Goal: Task Accomplishment & Management: Complete application form

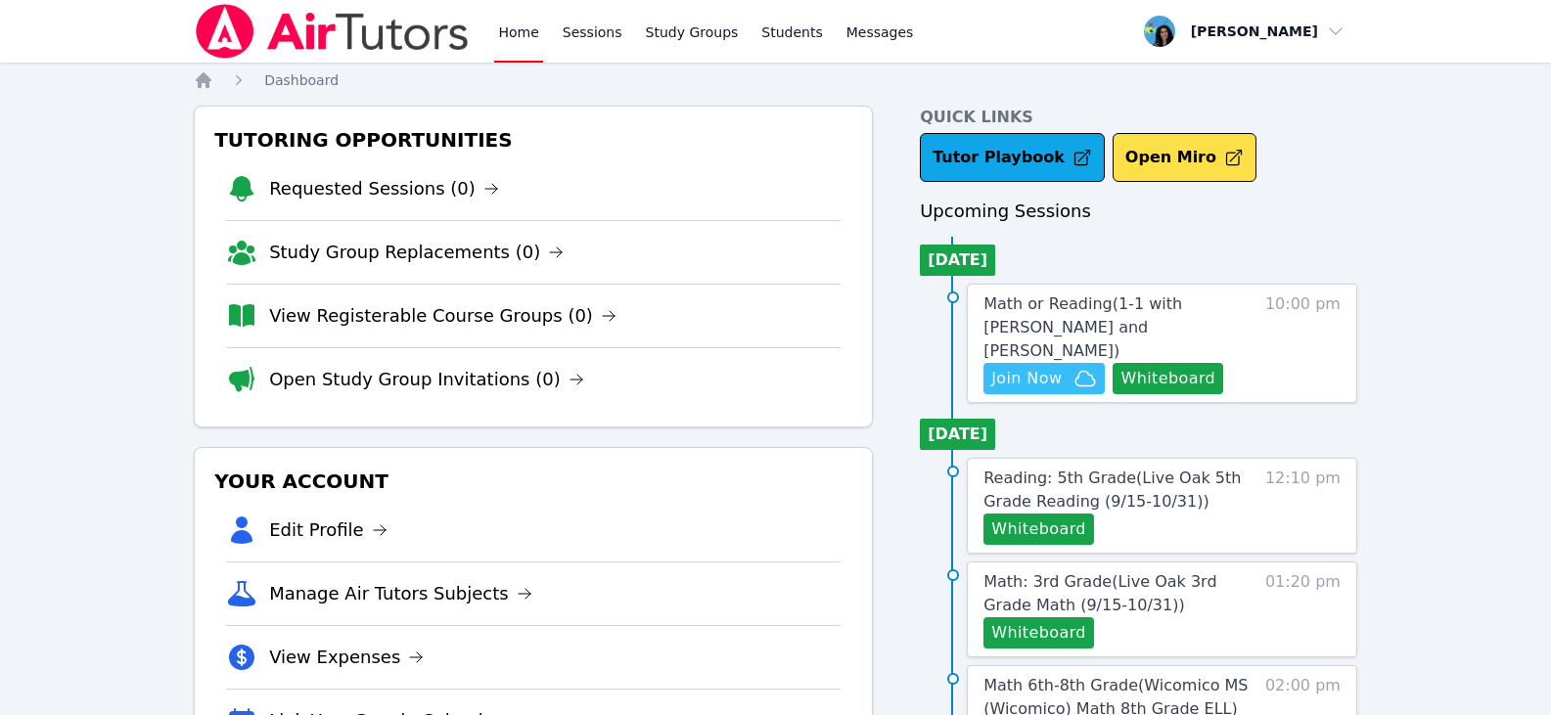
click at [1015, 367] on span "Join Now" at bounding box center [1026, 378] width 70 height 23
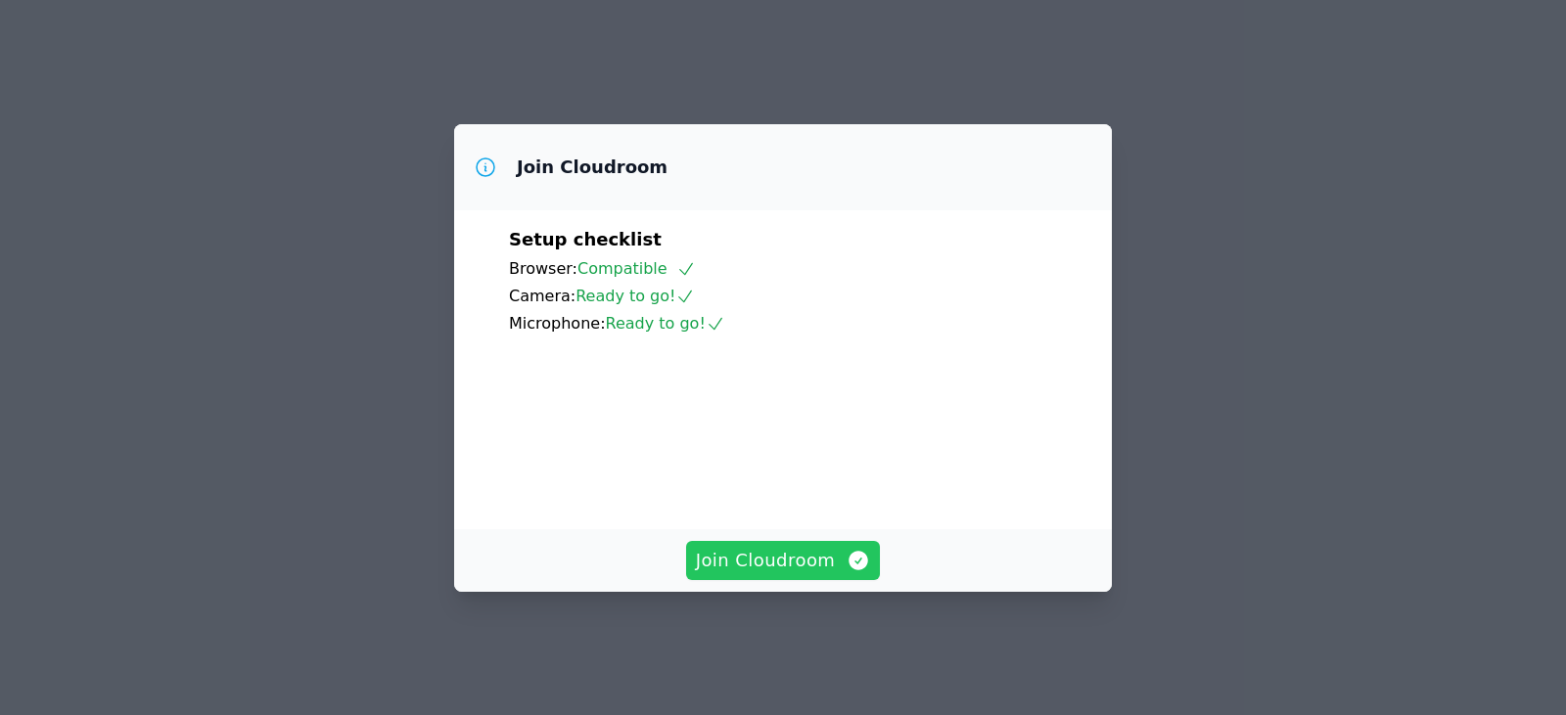
click at [852, 570] on icon "button" at bounding box center [859, 561] width 20 height 20
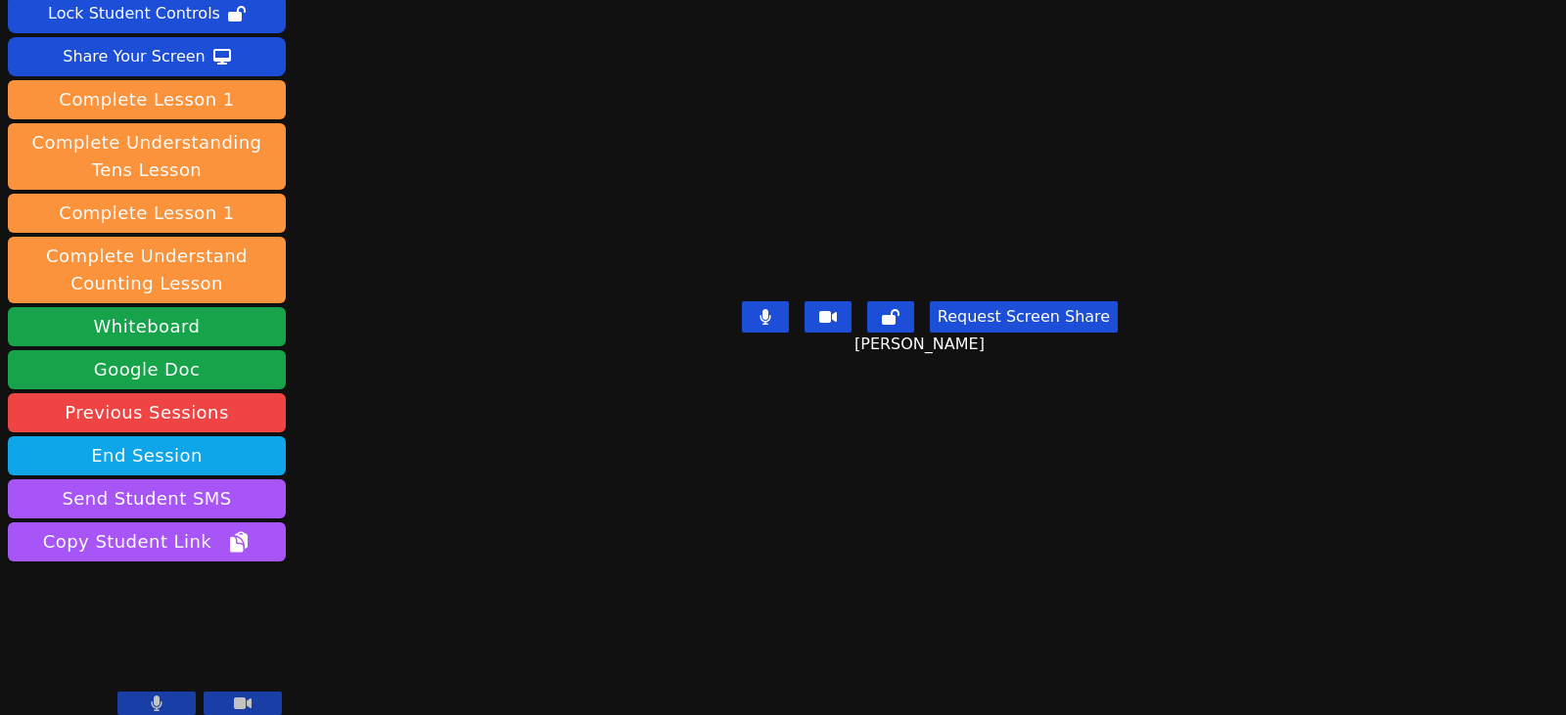
scroll to position [146, 0]
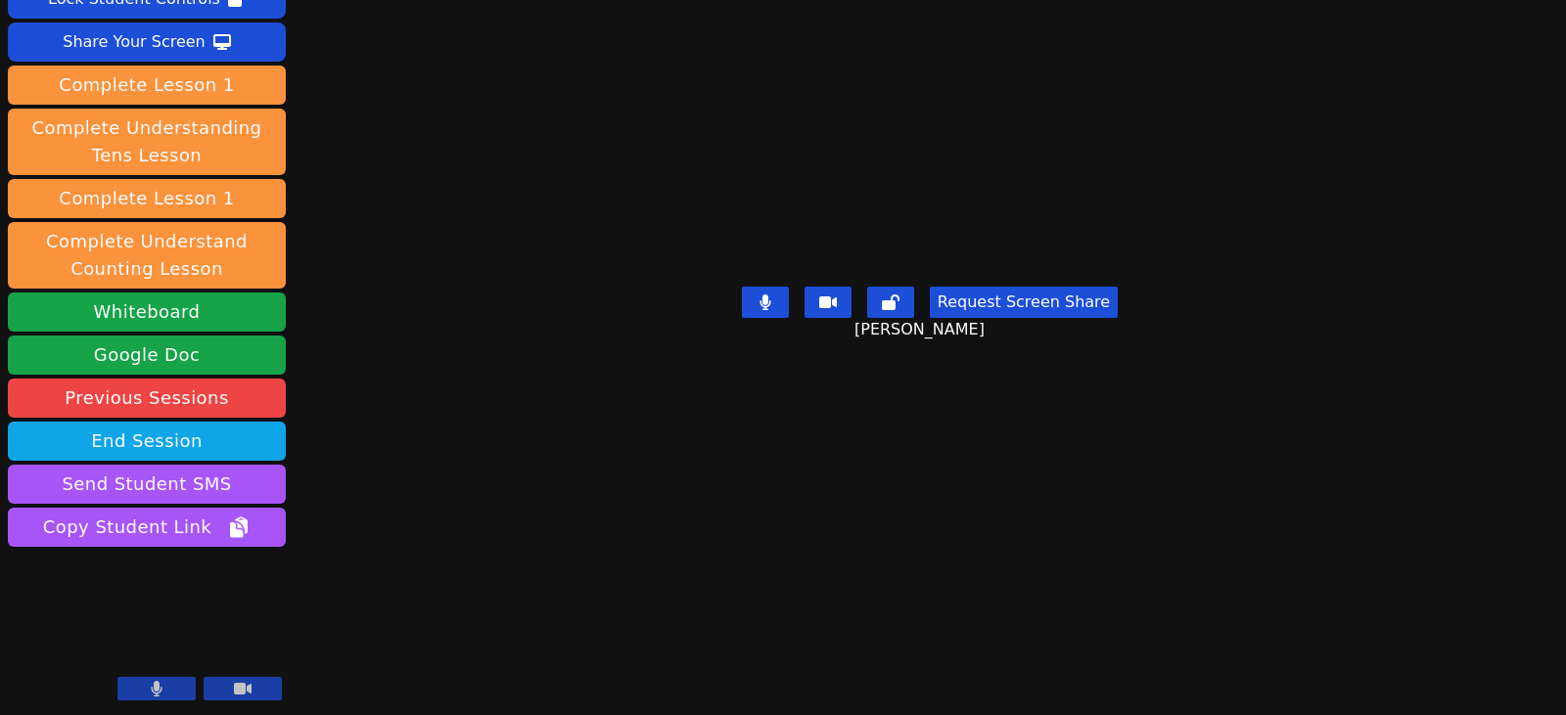
click at [1208, 661] on div "Session ends in 00:27:38 Mute Students Disable Student Video Lock Student Contr…" at bounding box center [783, 357] width 1566 height 715
click at [116, 313] on button "Whiteboard" at bounding box center [147, 312] width 278 height 39
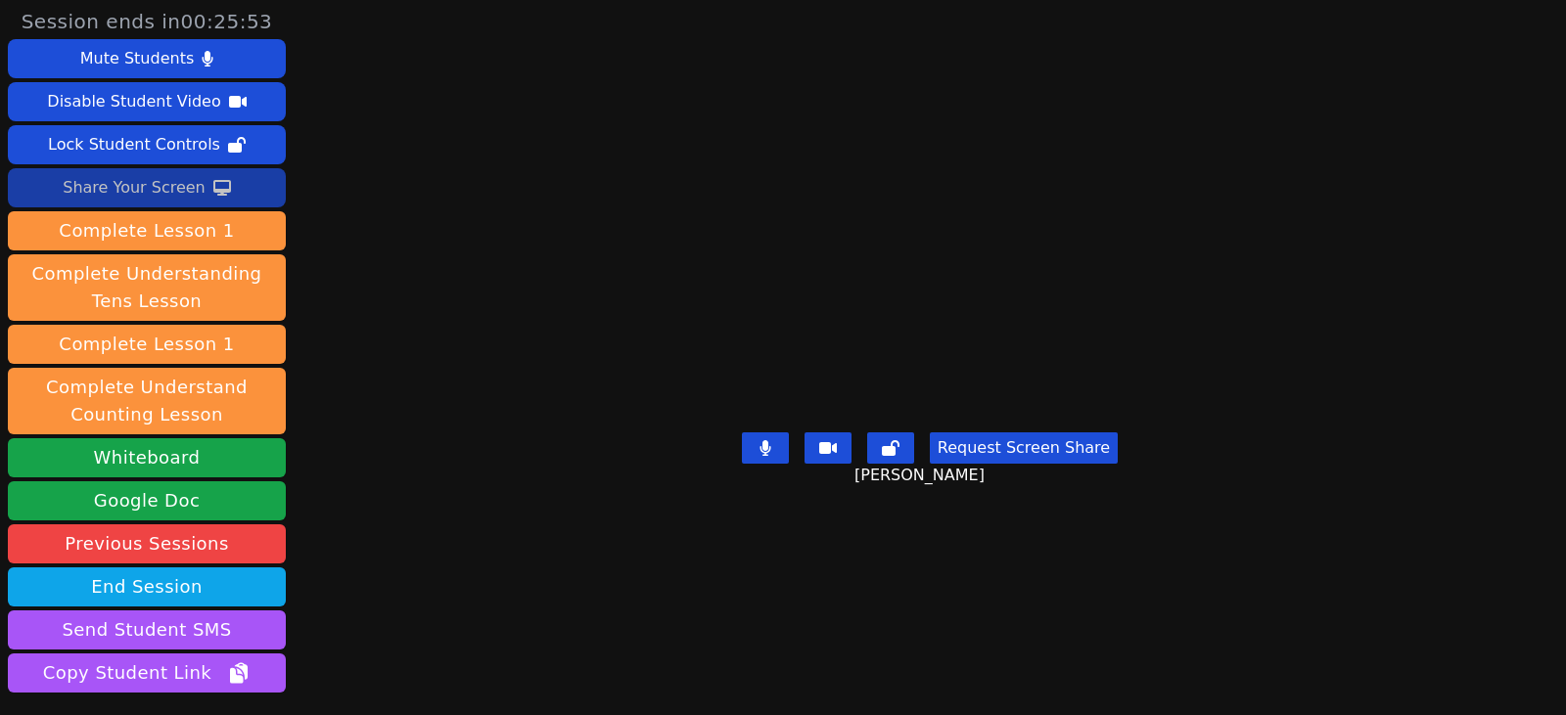
click at [173, 191] on div "Share Your Screen" at bounding box center [134, 187] width 143 height 31
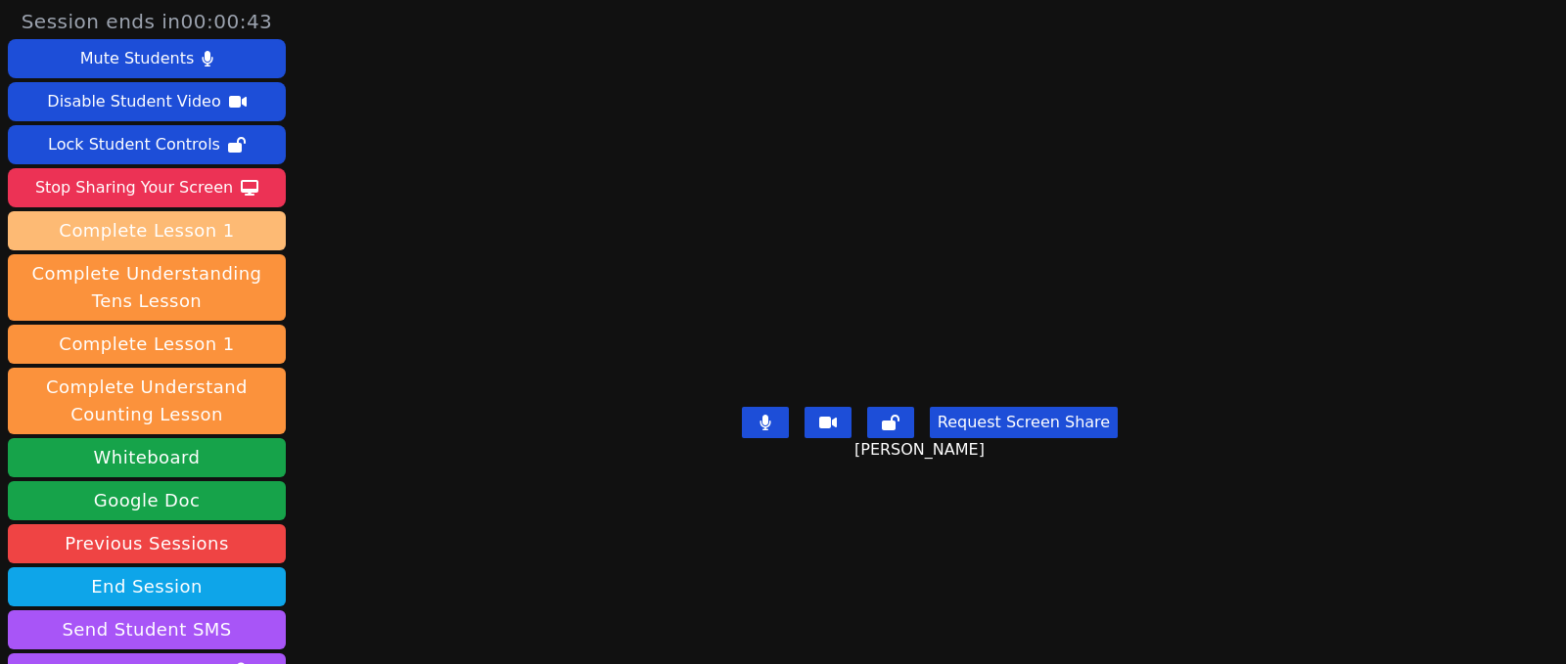
drag, startPoint x: 78, startPoint y: 199, endPoint x: 85, endPoint y: 225, distance: 27.3
click at [78, 199] on div "Stop Sharing Your Screen" at bounding box center [134, 187] width 198 height 31
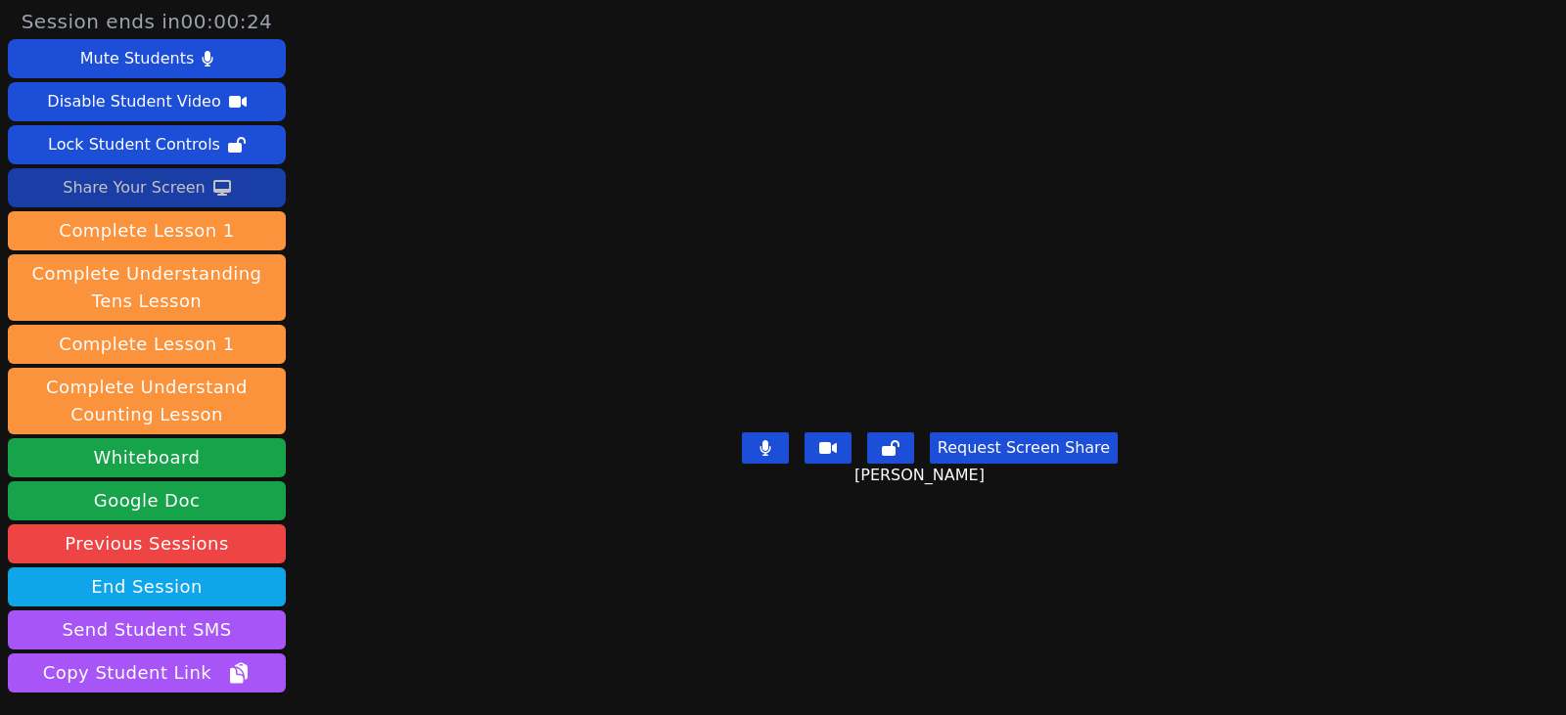
click at [140, 191] on div "Share Your Screen" at bounding box center [134, 187] width 143 height 31
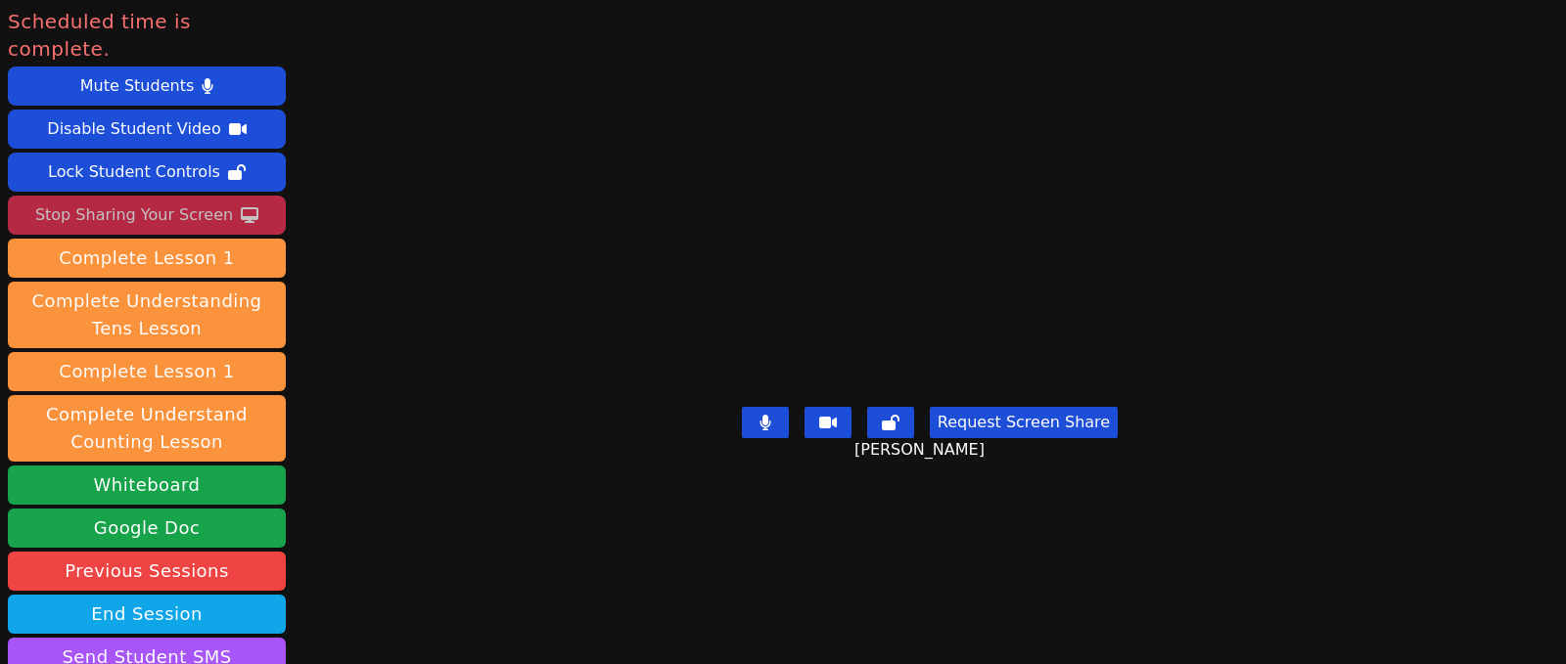
click at [136, 200] on div "Stop Sharing Your Screen" at bounding box center [134, 215] width 198 height 31
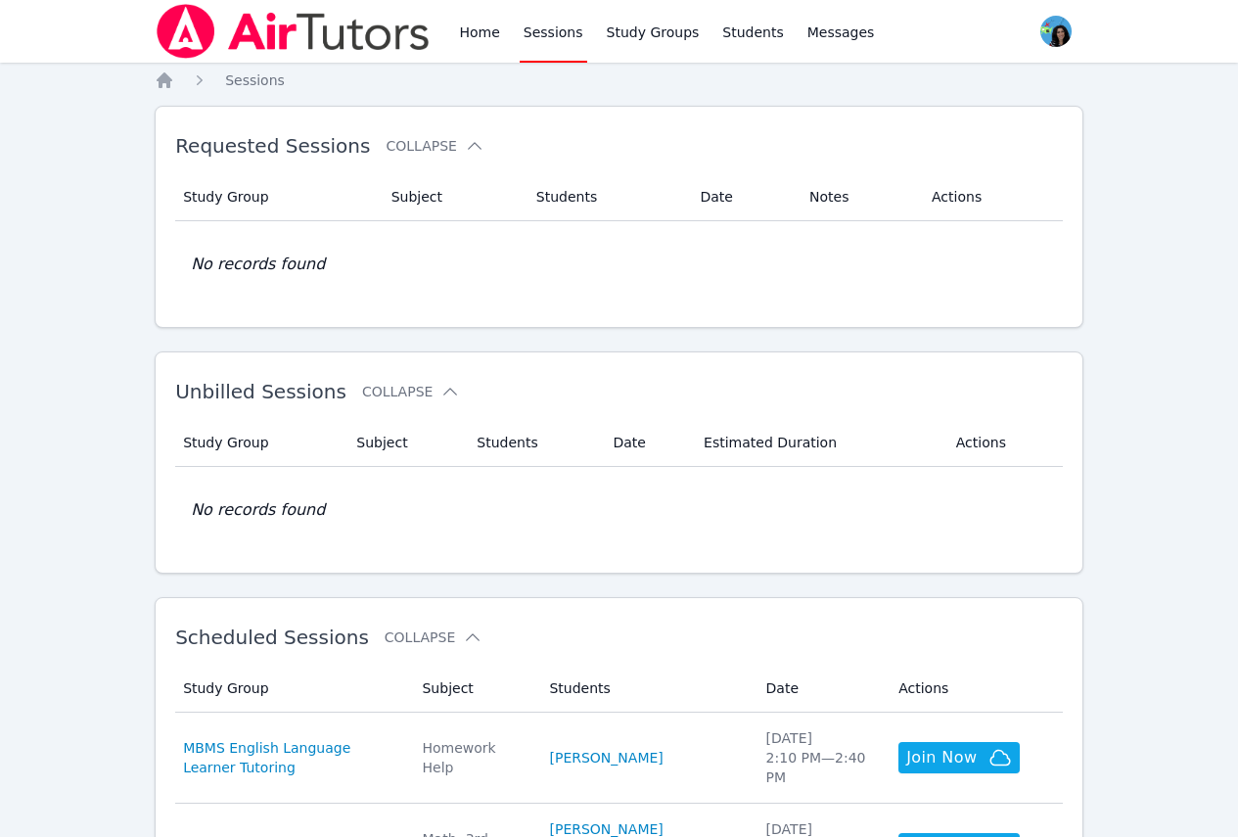
scroll to position [294, 0]
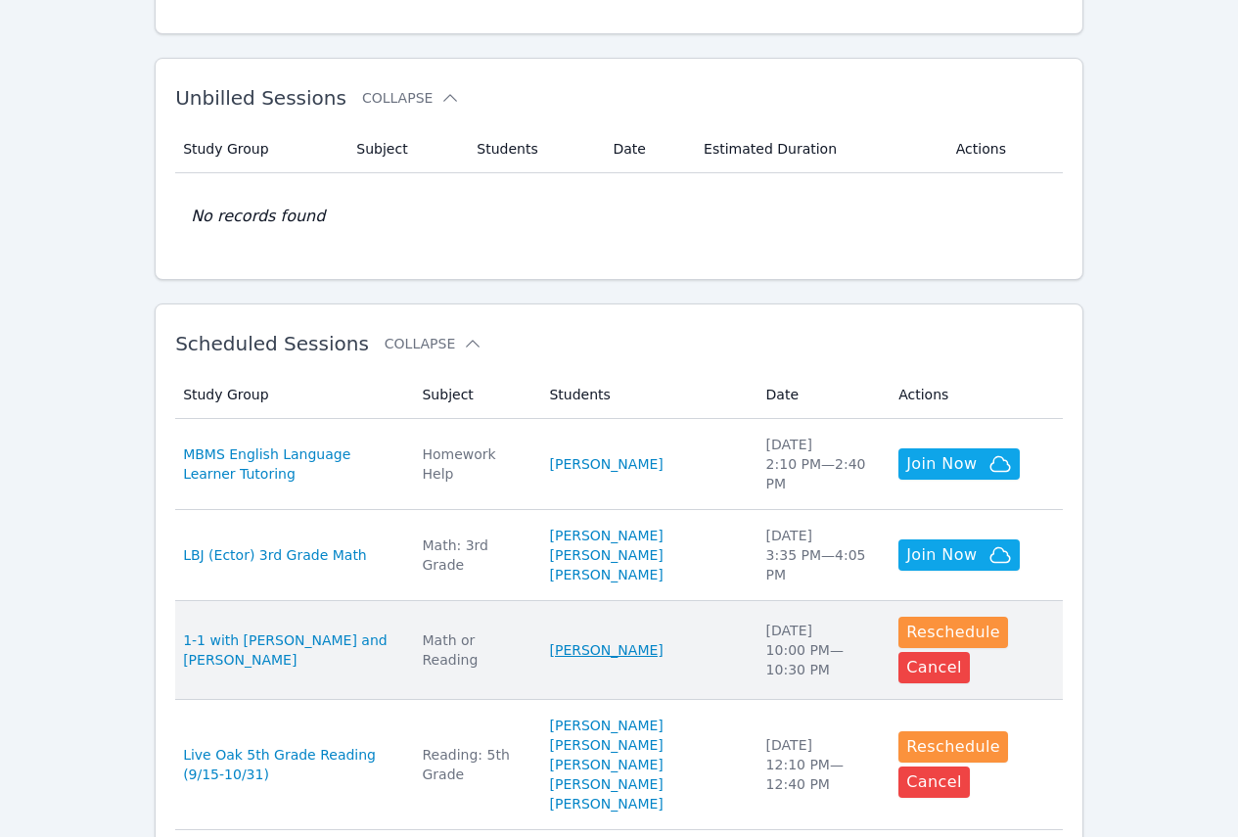
click at [623, 640] on link "Ali Al Mawla" at bounding box center [606, 650] width 114 height 20
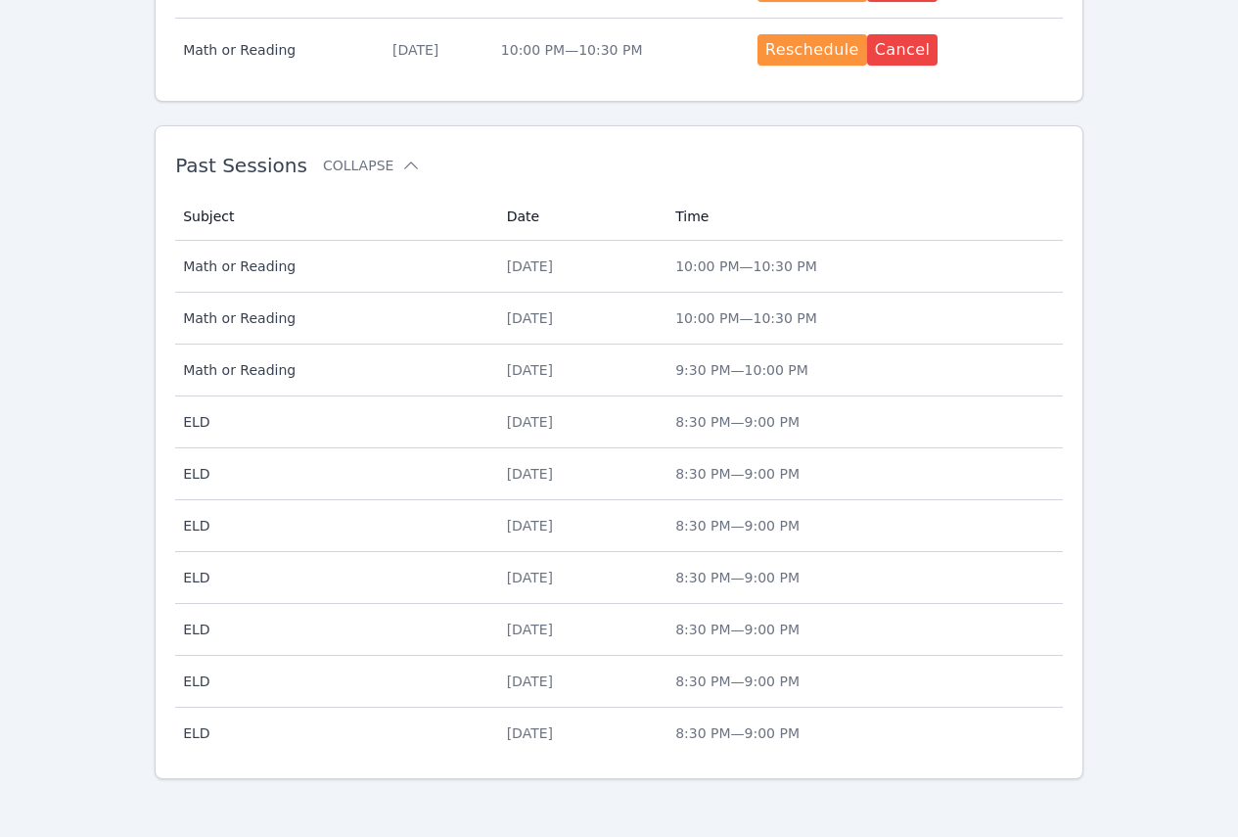
scroll to position [1291, 0]
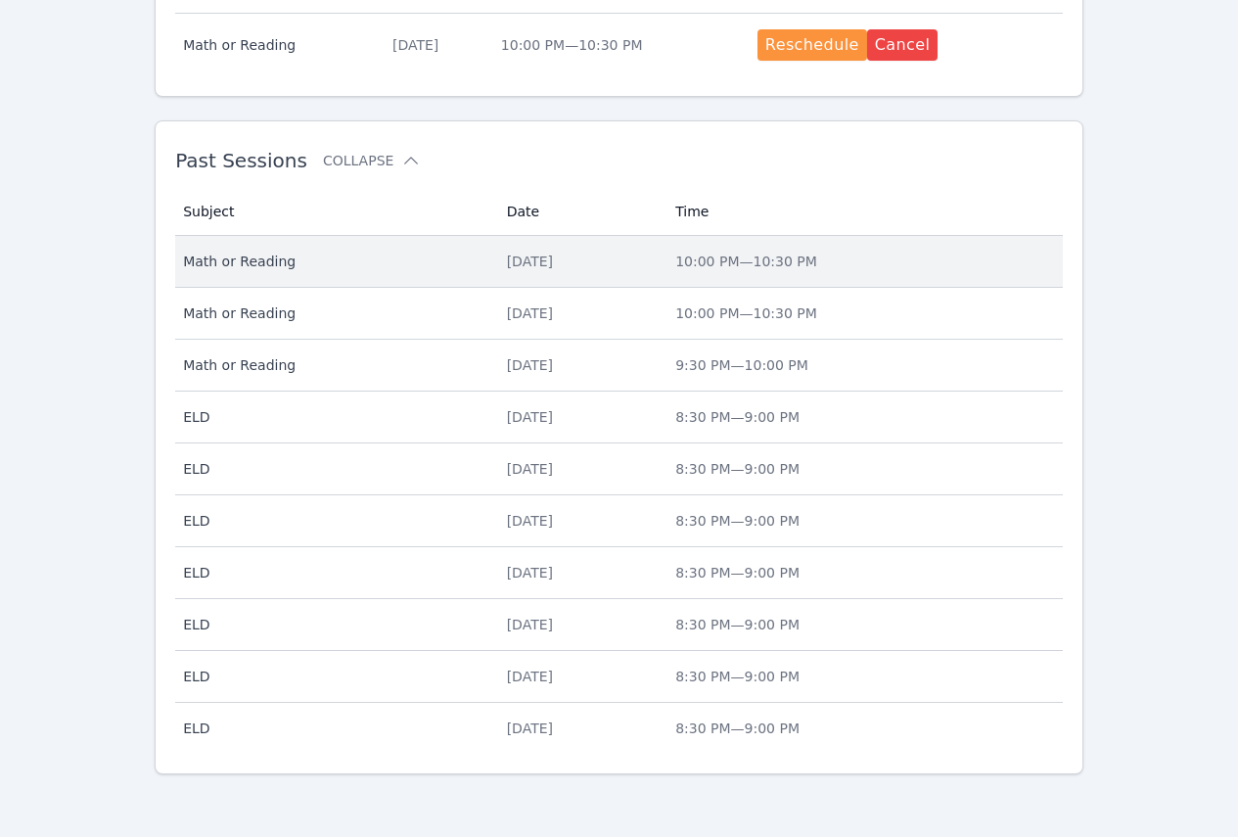
click at [533, 259] on div "Tue Sep 16" at bounding box center [580, 261] width 146 height 20
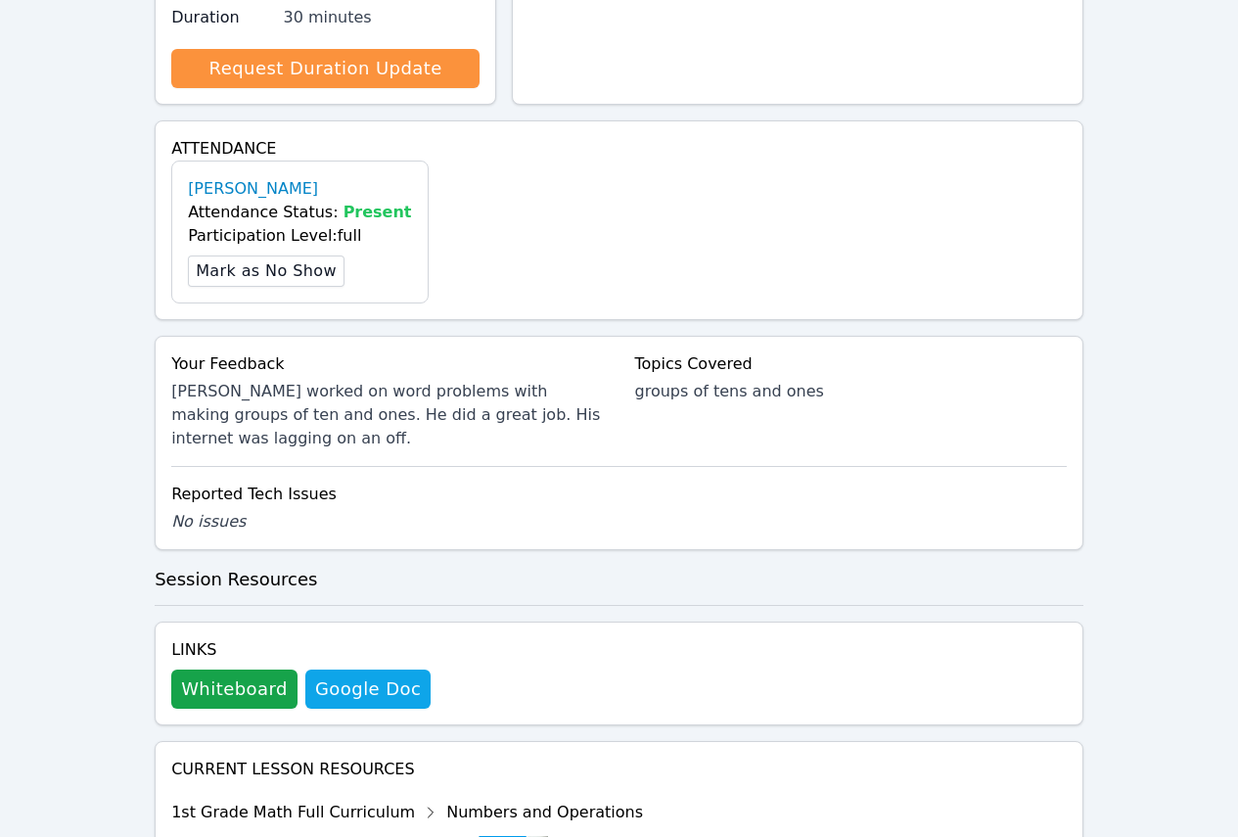
scroll to position [596, 0]
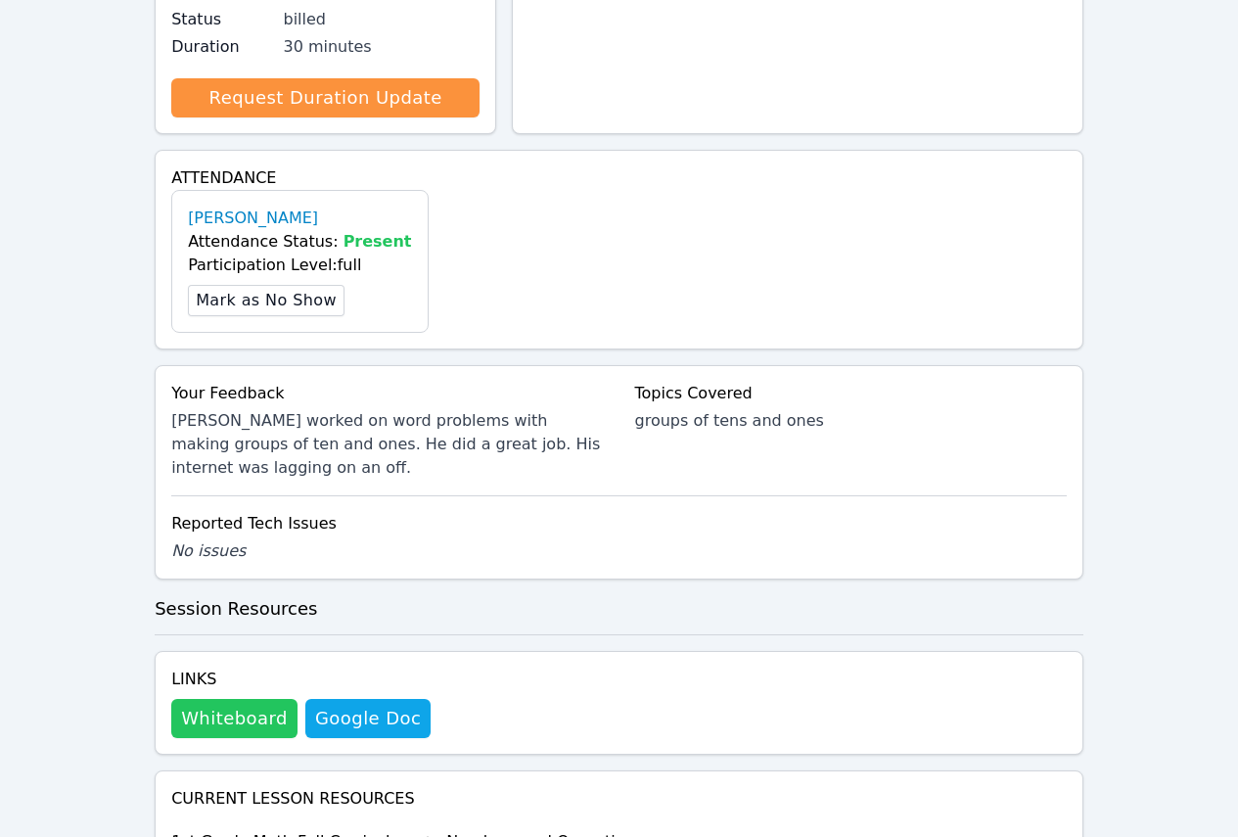
click at [251, 699] on button "Whiteboard" at bounding box center [234, 718] width 126 height 39
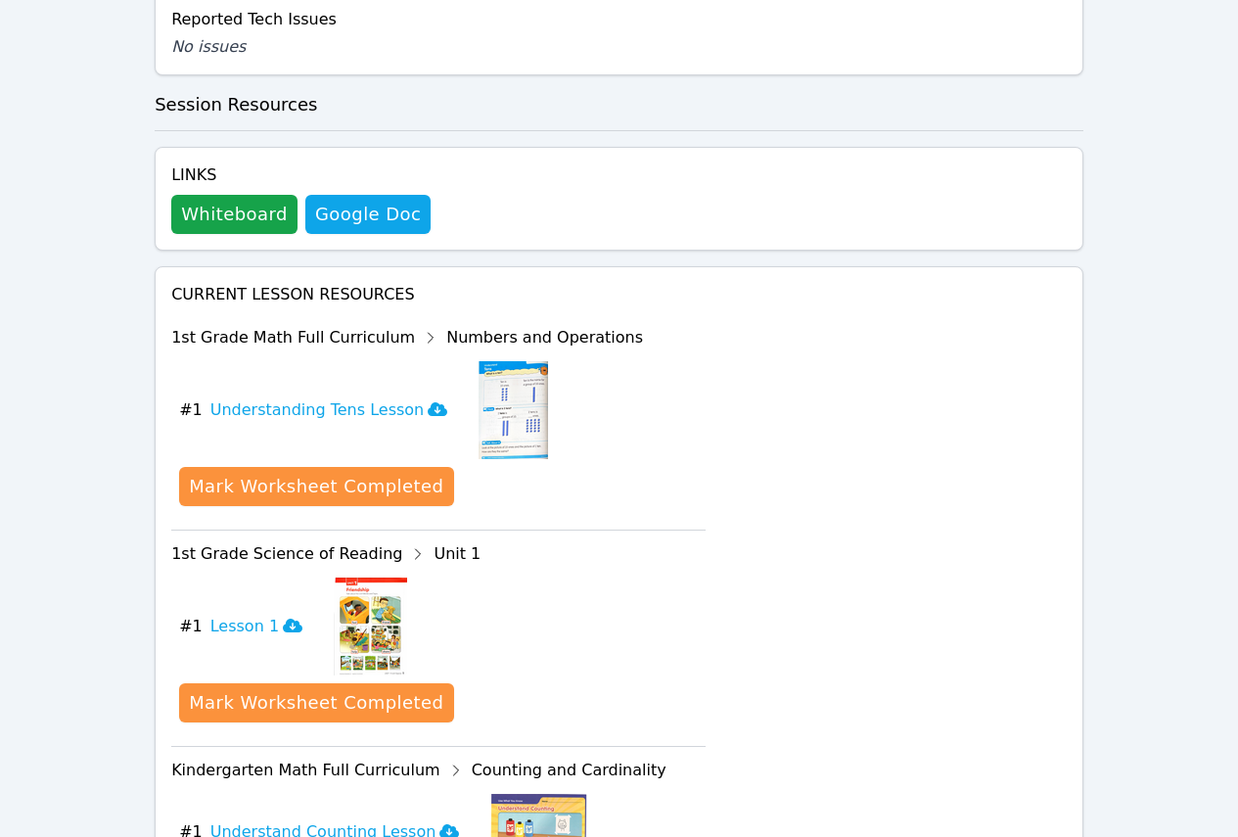
scroll to position [1183, 0]
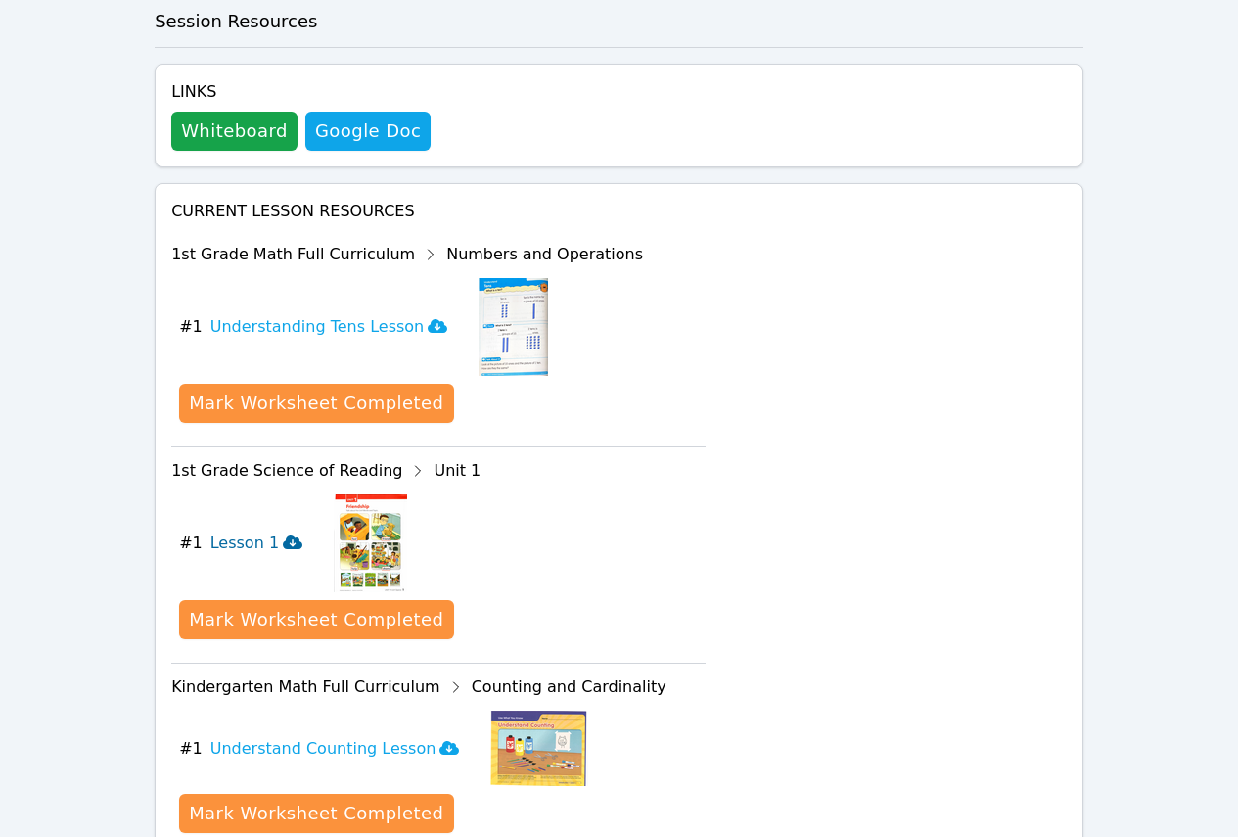
drag, startPoint x: 242, startPoint y: 453, endPoint x: 262, endPoint y: 427, distance: 33.5
click at [242, 531] on h3 "Lesson 1" at bounding box center [256, 542] width 92 height 23
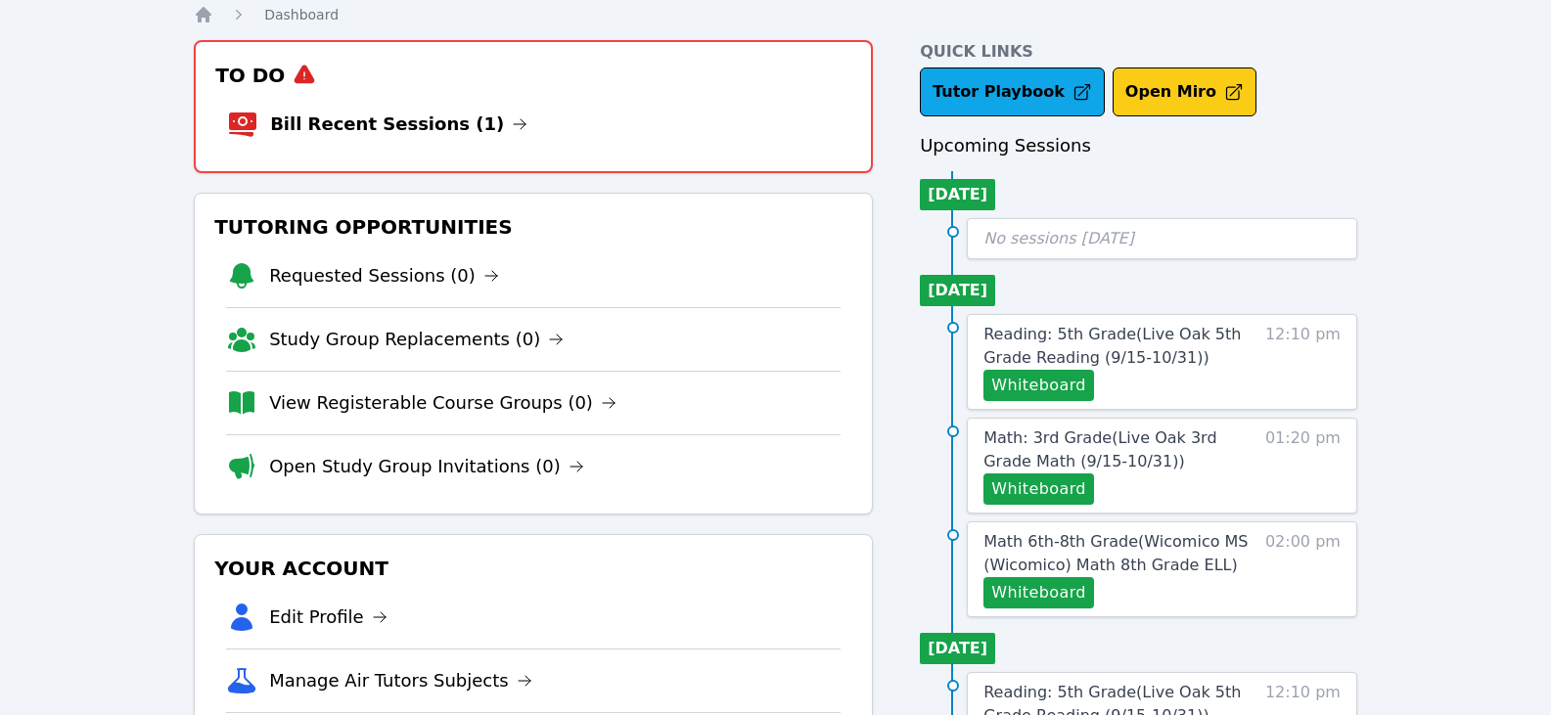
scroll to position [98, 0]
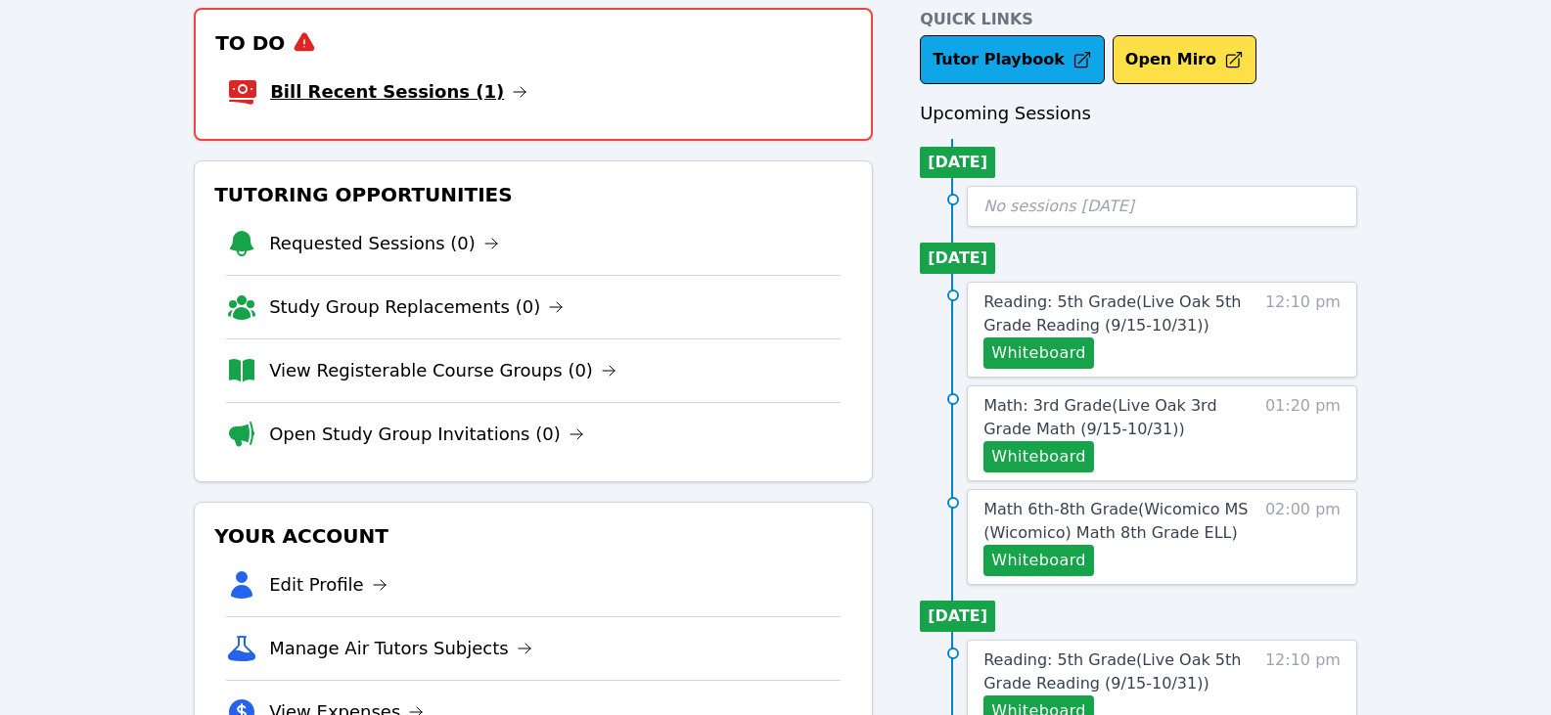
click at [512, 93] on icon at bounding box center [520, 92] width 16 height 16
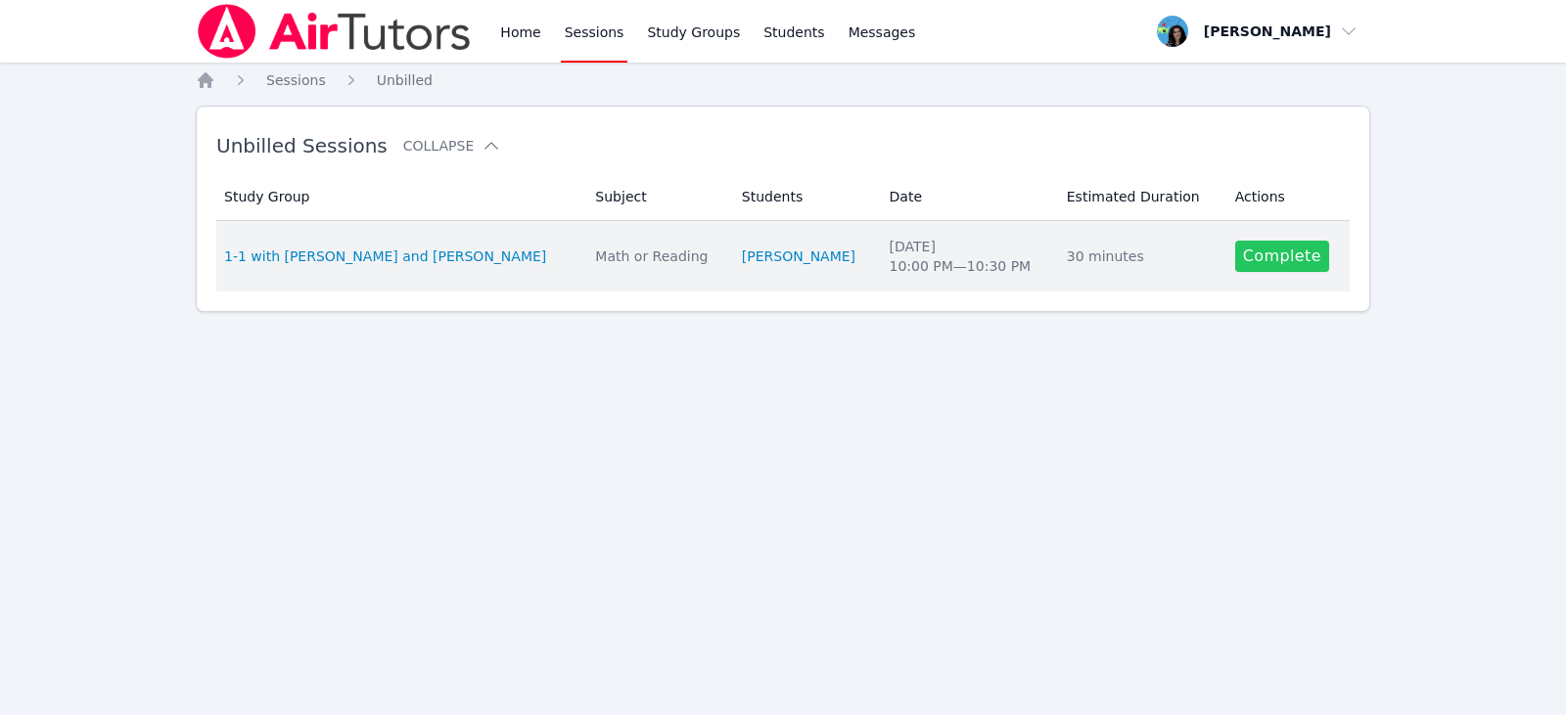
click at [1263, 255] on link "Complete" at bounding box center [1282, 256] width 94 height 31
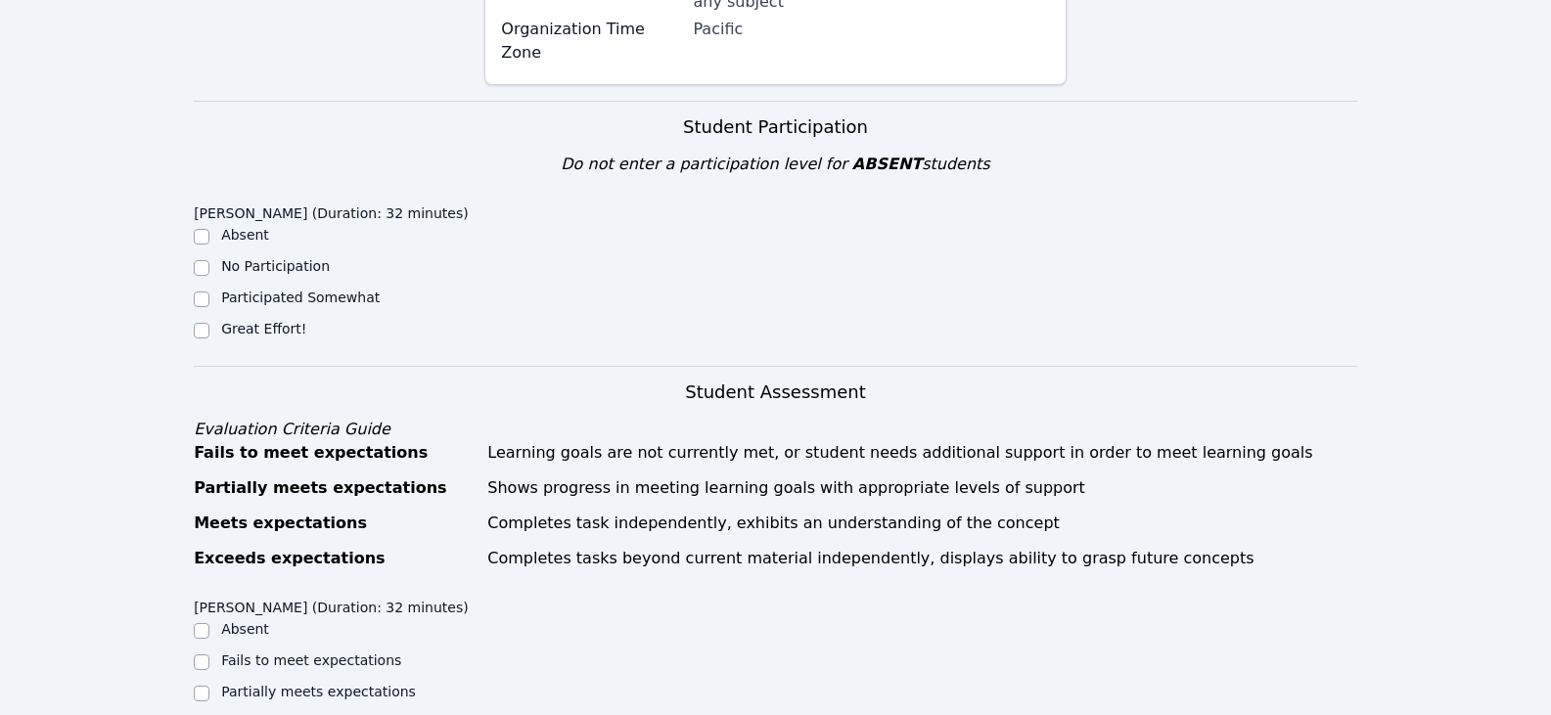
click at [285, 321] on label "Great Effort!" at bounding box center [263, 329] width 85 height 16
click at [209, 323] on input "Great Effort!" at bounding box center [202, 331] width 16 height 16
checkbox input "true"
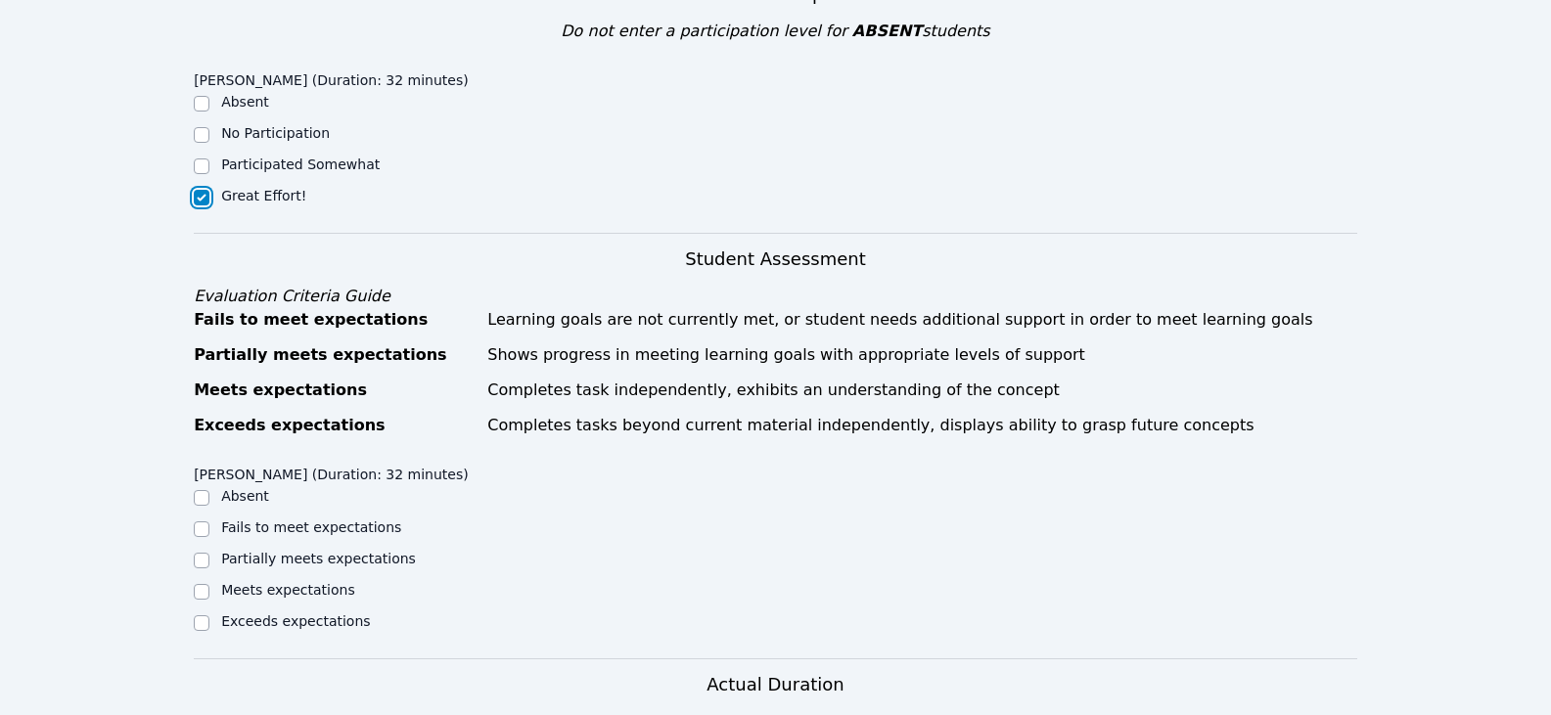
scroll to position [881, 0]
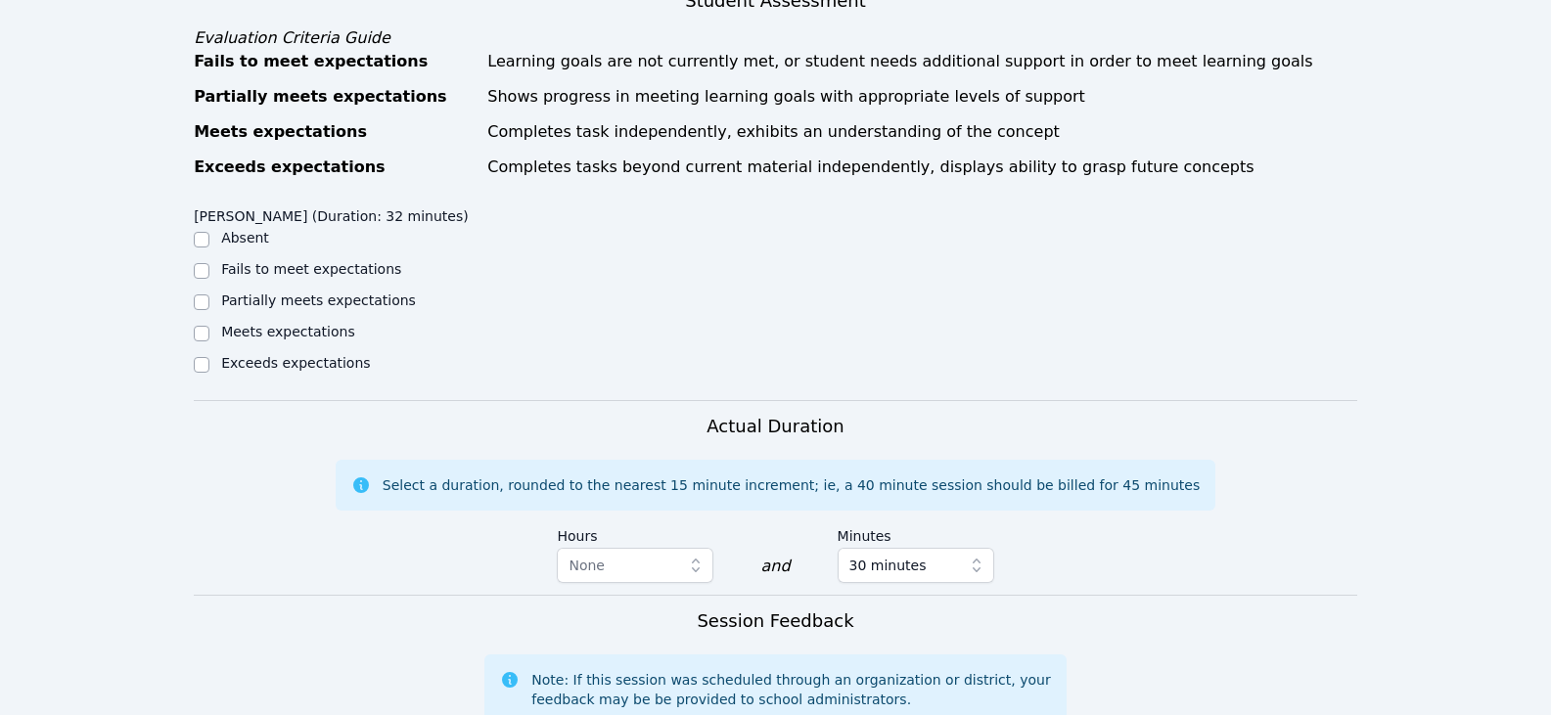
click at [322, 324] on label "Meets expectations" at bounding box center [288, 332] width 134 height 16
click at [209, 326] on input "Meets expectations" at bounding box center [202, 334] width 16 height 16
checkbox input "true"
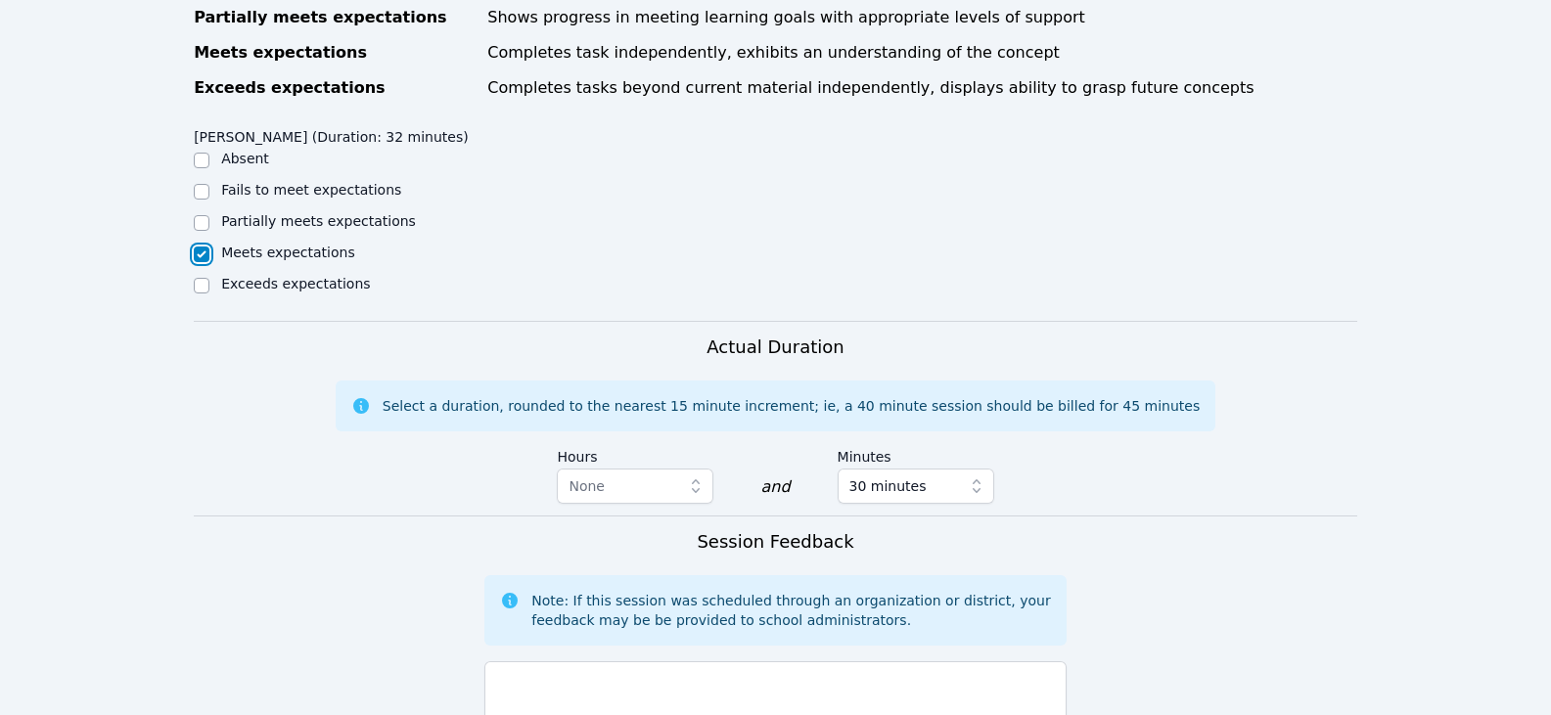
scroll to position [1174, 0]
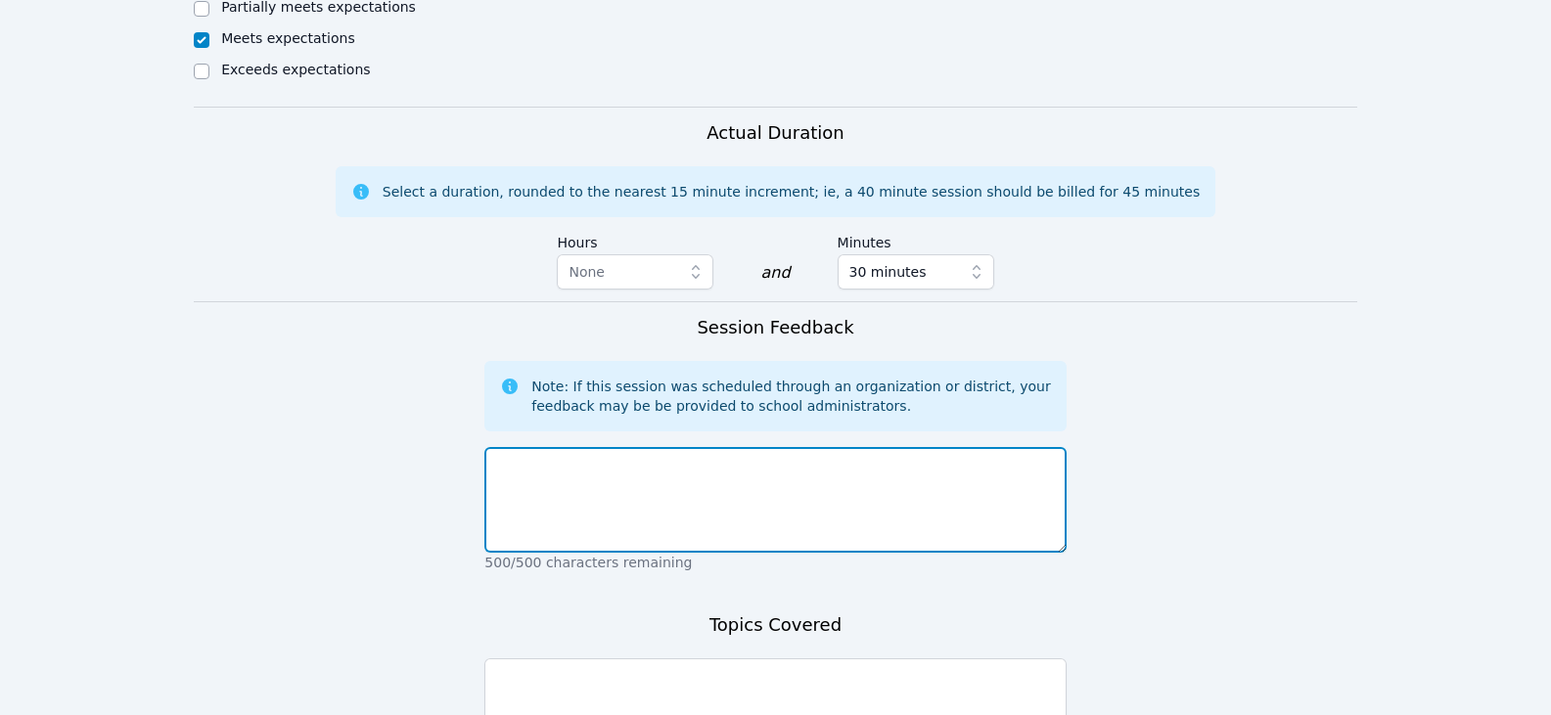
click at [663, 479] on textarea at bounding box center [774, 500] width 581 height 106
click at [658, 459] on textarea "[PERSON_NAME] worked on" at bounding box center [774, 500] width 581 height 106
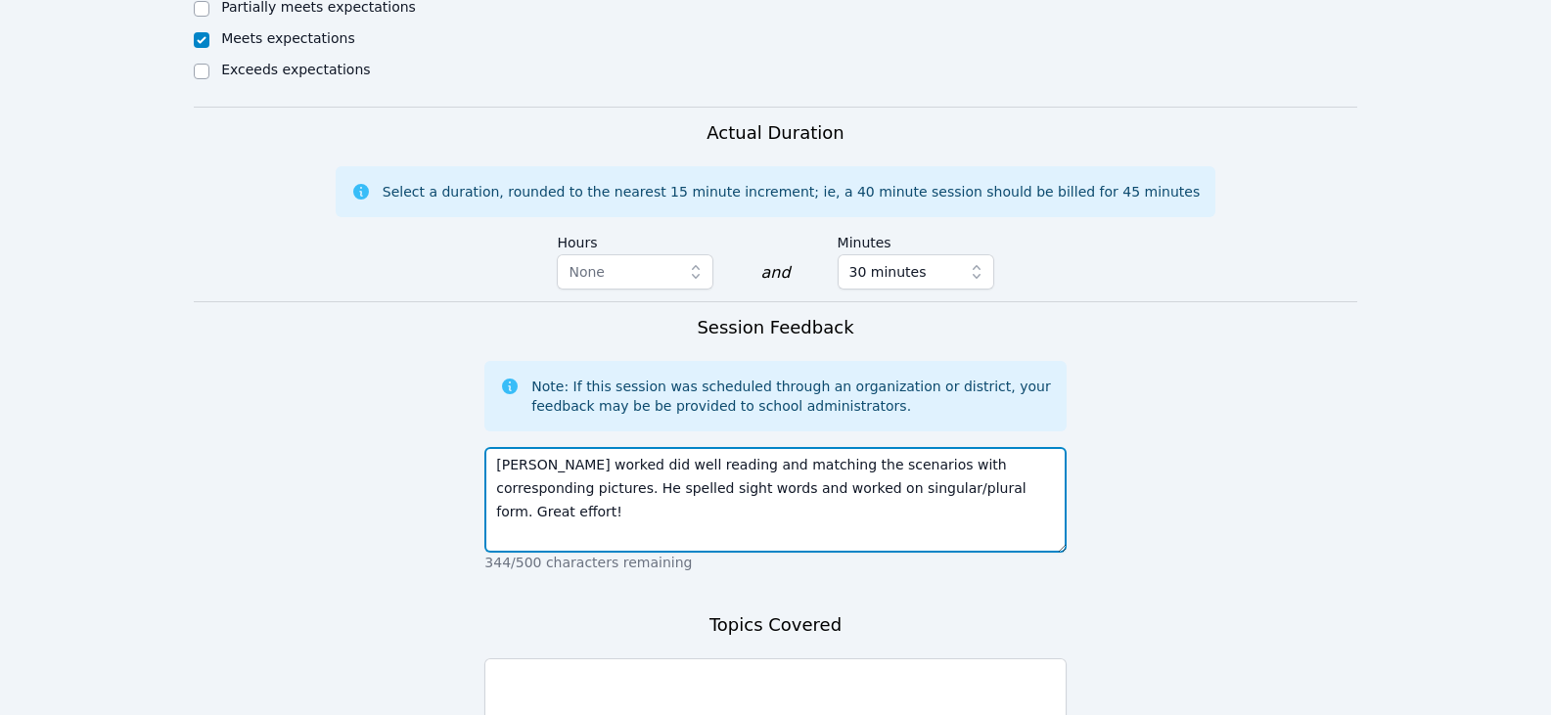
type textarea "[PERSON_NAME] worked did well reading and matching the scenarios with correspon…"
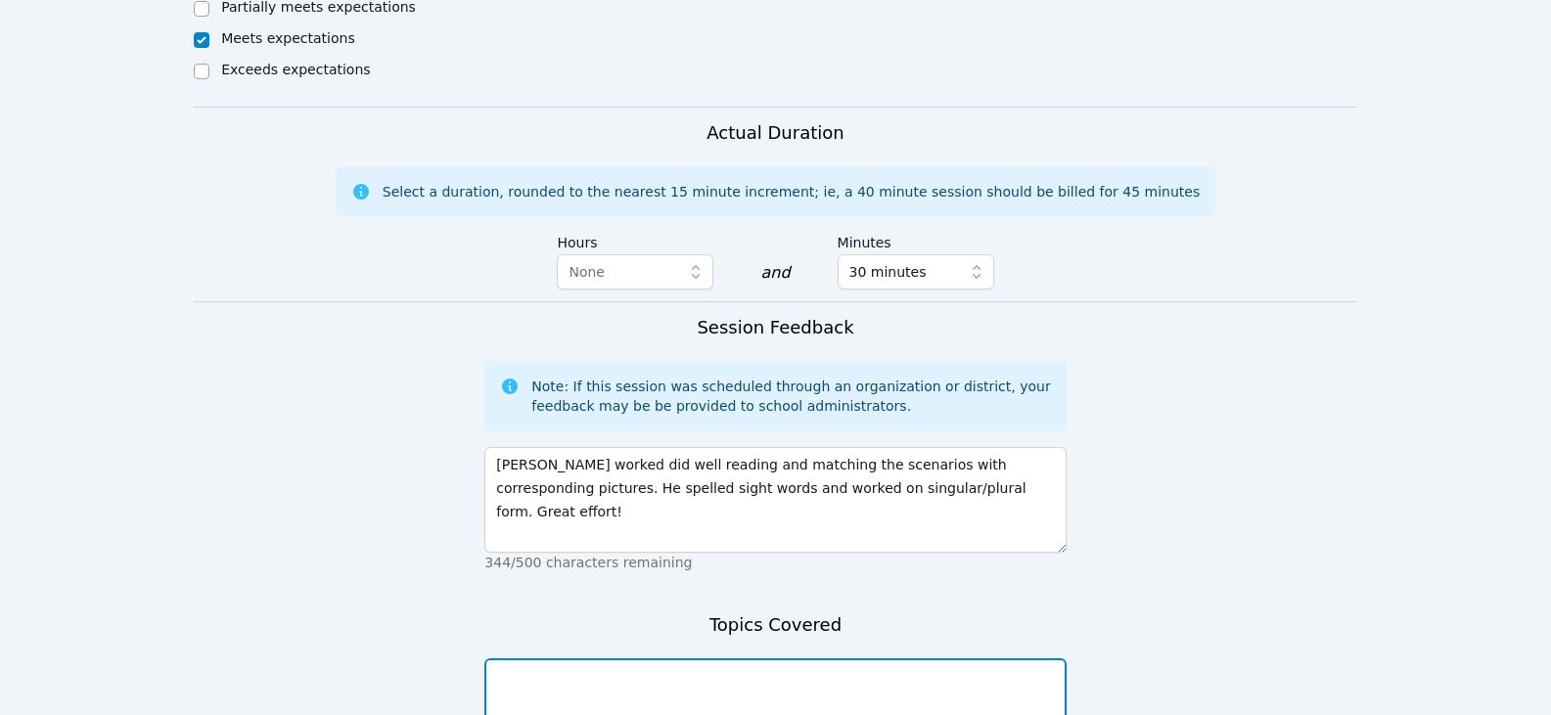
click at [775, 675] on textarea at bounding box center [774, 712] width 581 height 106
type textarea "m"
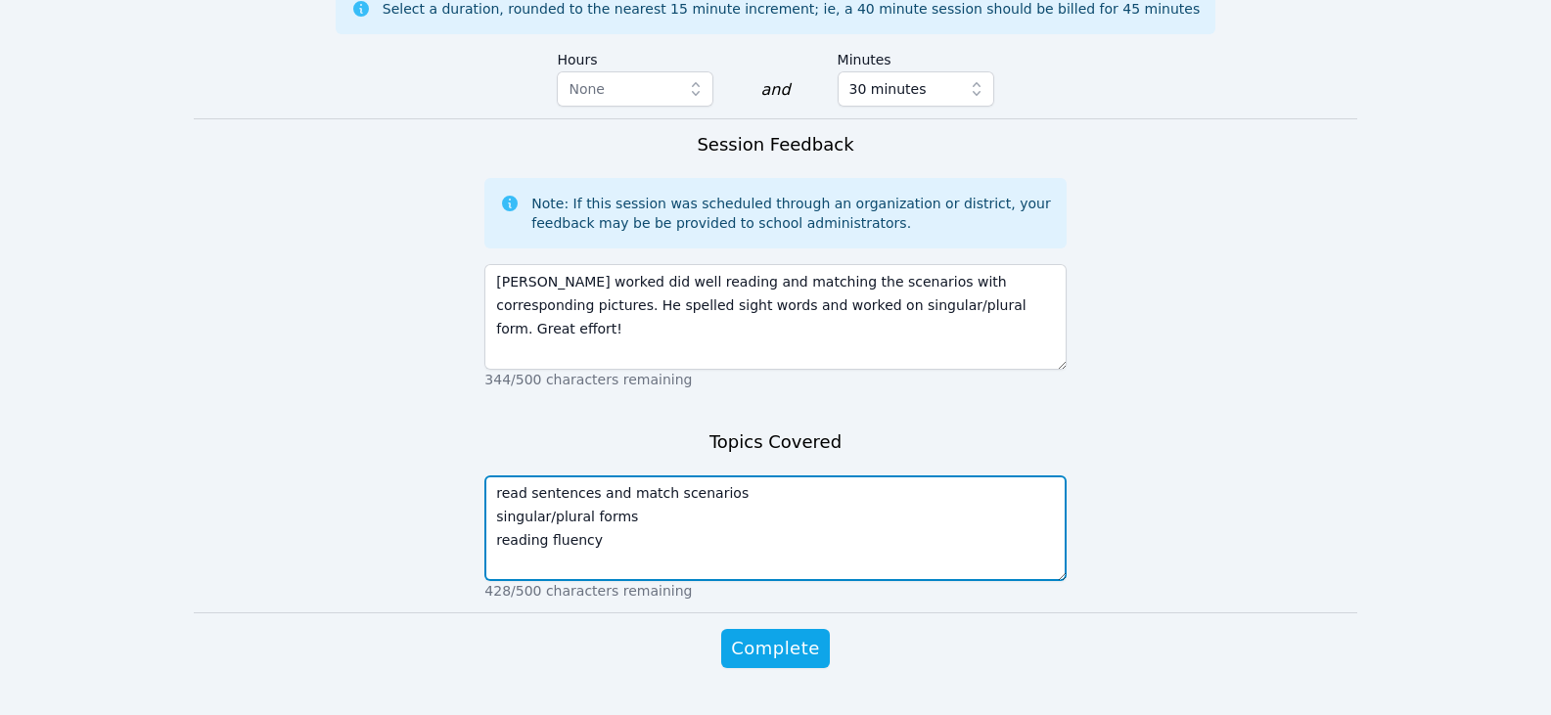
click at [735, 476] on textarea "read sentences and match scenarios singular/plural forms reading fluency" at bounding box center [774, 529] width 581 height 106
type textarea "read sentences and match scenarios singular/plural forms spelling reading fluen…"
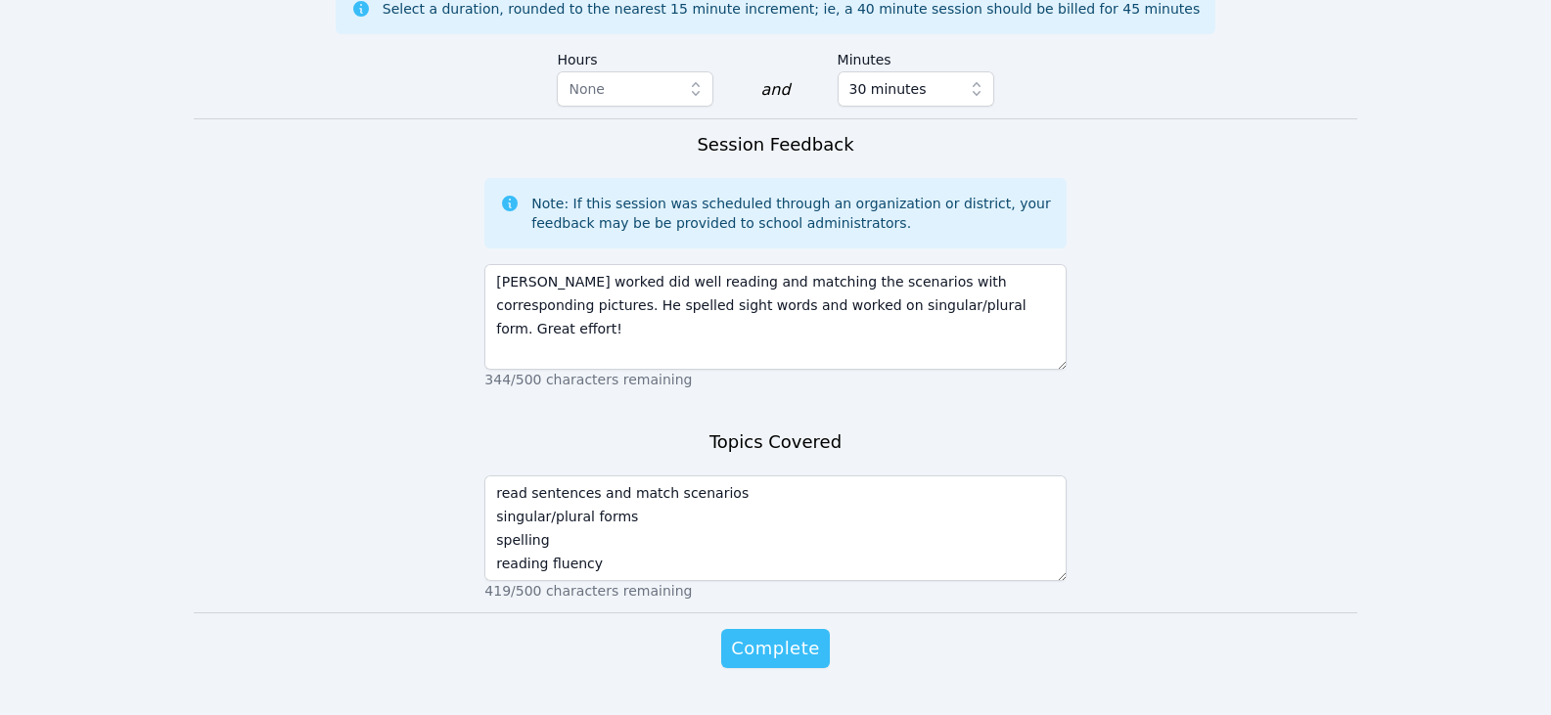
click at [811, 629] on button "Complete" at bounding box center [775, 648] width 108 height 39
